Goal: Transaction & Acquisition: Purchase product/service

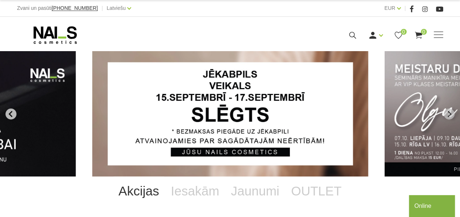
click at [12, 109] on button "Go to last slide" at bounding box center [10, 114] width 11 height 11
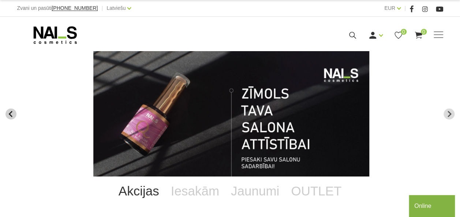
click at [12, 109] on button "Go to last slide" at bounding box center [10, 114] width 11 height 11
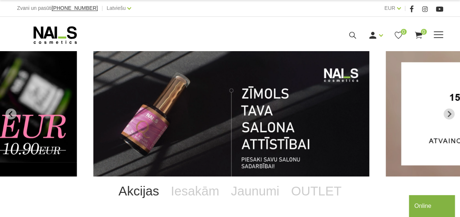
click at [440, 35] on span at bounding box center [438, 34] width 10 height 7
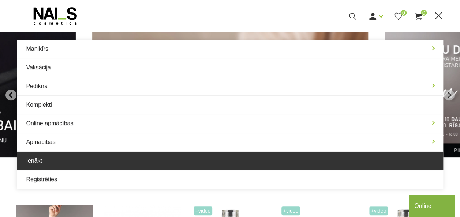
scroll to position [19, 0]
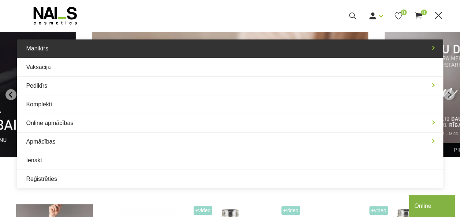
click at [287, 55] on link "Manikīrs" at bounding box center [230, 48] width 426 height 18
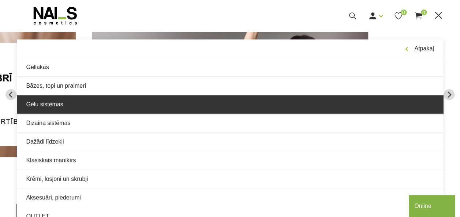
click at [276, 106] on link "Gēlu sistēmas" at bounding box center [230, 104] width 426 height 18
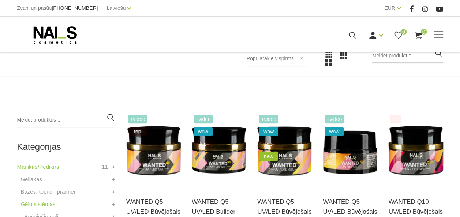
scroll to position [112, 0]
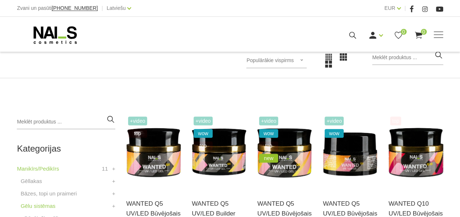
click at [306, 64] on div "Populārākie vispirms Populārākie vispirms Jaunumi Lētākais vispirms Dārgākais v…" at bounding box center [276, 60] width 60 height 15
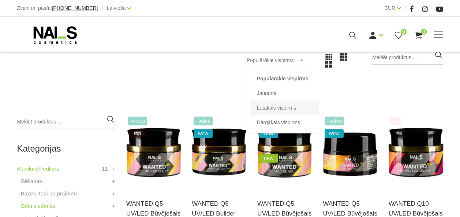
click at [293, 110] on li "Lētākais vispirms" at bounding box center [284, 108] width 69 height 15
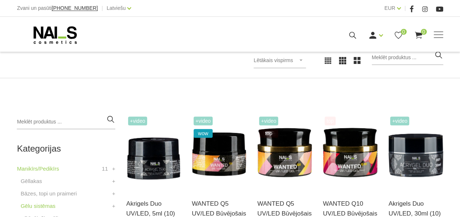
click at [297, 55] on div "Lētākais vispirms Populārākie vispirms Jaunumi Lētākais vispirms Dārgākais visp…" at bounding box center [279, 60] width 52 height 15
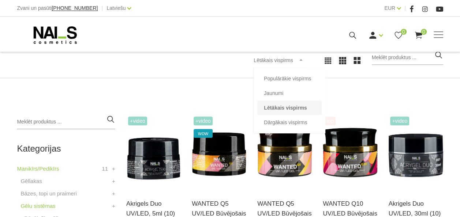
click at [288, 108] on li "Lētākais vispirms" at bounding box center [289, 108] width 64 height 15
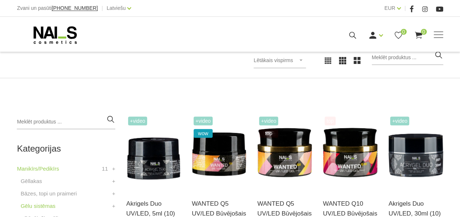
click at [233, 97] on div "Gēlu sistēmas Sākums Manikīrs/Pedikīrs Gēlu sistēmas Gēlu sistēmas Populārākie …" at bounding box center [230, 187] width 460 height 599
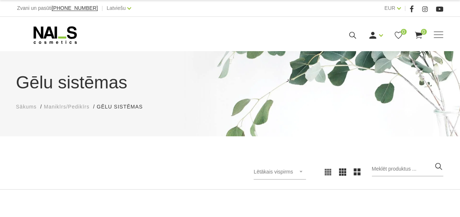
click at [77, 105] on span "Manikīrs/Pedikīrs" at bounding box center [66, 107] width 45 height 6
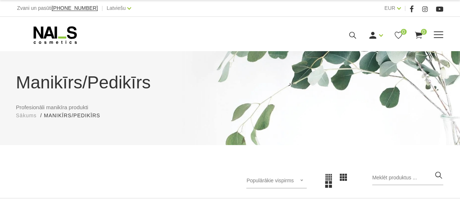
click at [442, 35] on span at bounding box center [438, 34] width 10 height 1
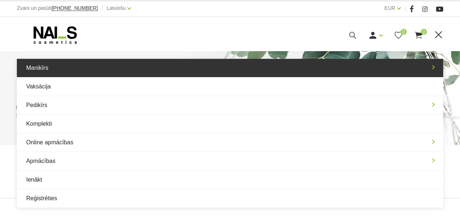
click at [93, 67] on link "Manikīrs" at bounding box center [230, 68] width 426 height 18
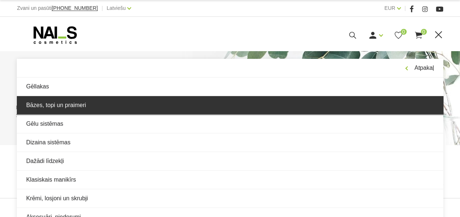
click at [71, 101] on link "Bāzes, topi un praimeri" at bounding box center [230, 105] width 426 height 18
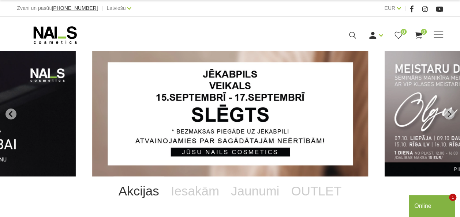
click at [275, 114] on img "1 of 14" at bounding box center [230, 113] width 276 height 125
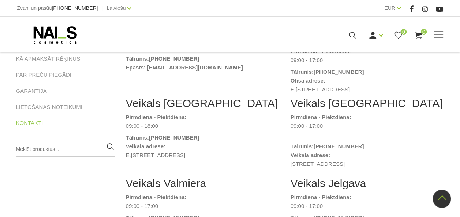
scroll to position [103, 0]
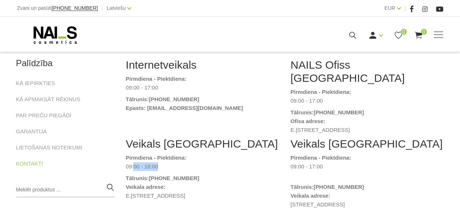
drag, startPoint x: 132, startPoint y: 158, endPoint x: 166, endPoint y: 158, distance: 33.6
click at [166, 162] on dd "09:00 - 18:00" at bounding box center [203, 166] width 154 height 9
drag, startPoint x: 166, startPoint y: 158, endPoint x: 161, endPoint y: 172, distance: 14.6
click at [161, 174] on link "[PHONE_NUMBER]" at bounding box center [174, 178] width 50 height 9
click at [249, 126] on dt at bounding box center [203, 125] width 154 height 9
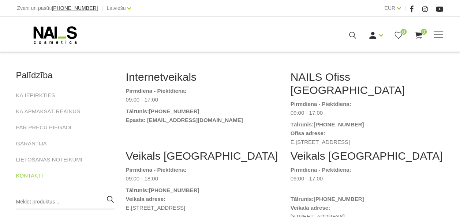
scroll to position [91, 0]
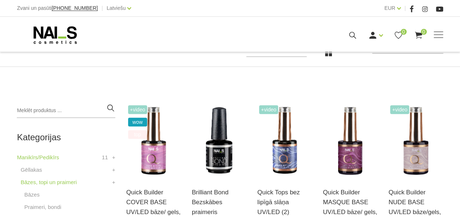
scroll to position [113, 0]
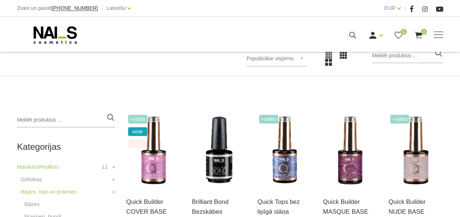
click at [286, 56] on span "Populārākie vispirms" at bounding box center [269, 59] width 47 height 6
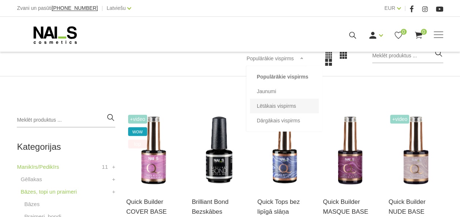
click at [282, 106] on li "Lētākais vispirms" at bounding box center [284, 106] width 69 height 15
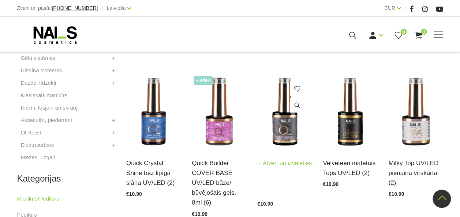
scroll to position [297, 0]
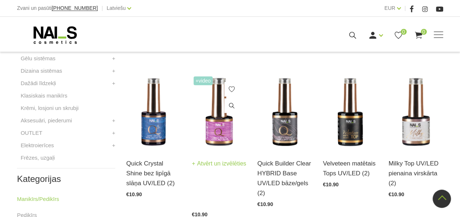
click at [211, 118] on img at bounding box center [219, 112] width 54 height 75
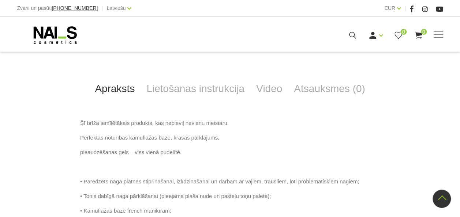
scroll to position [335, 0]
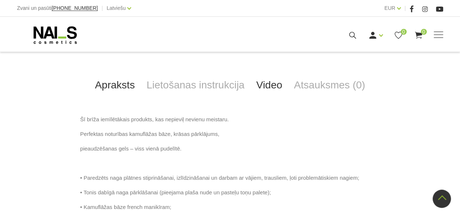
click at [278, 88] on link "Video" at bounding box center [269, 85] width 38 height 24
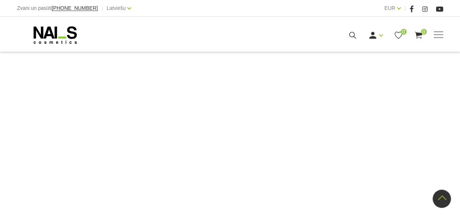
scroll to position [553, 0]
